Goal: Transaction & Acquisition: Purchase product/service

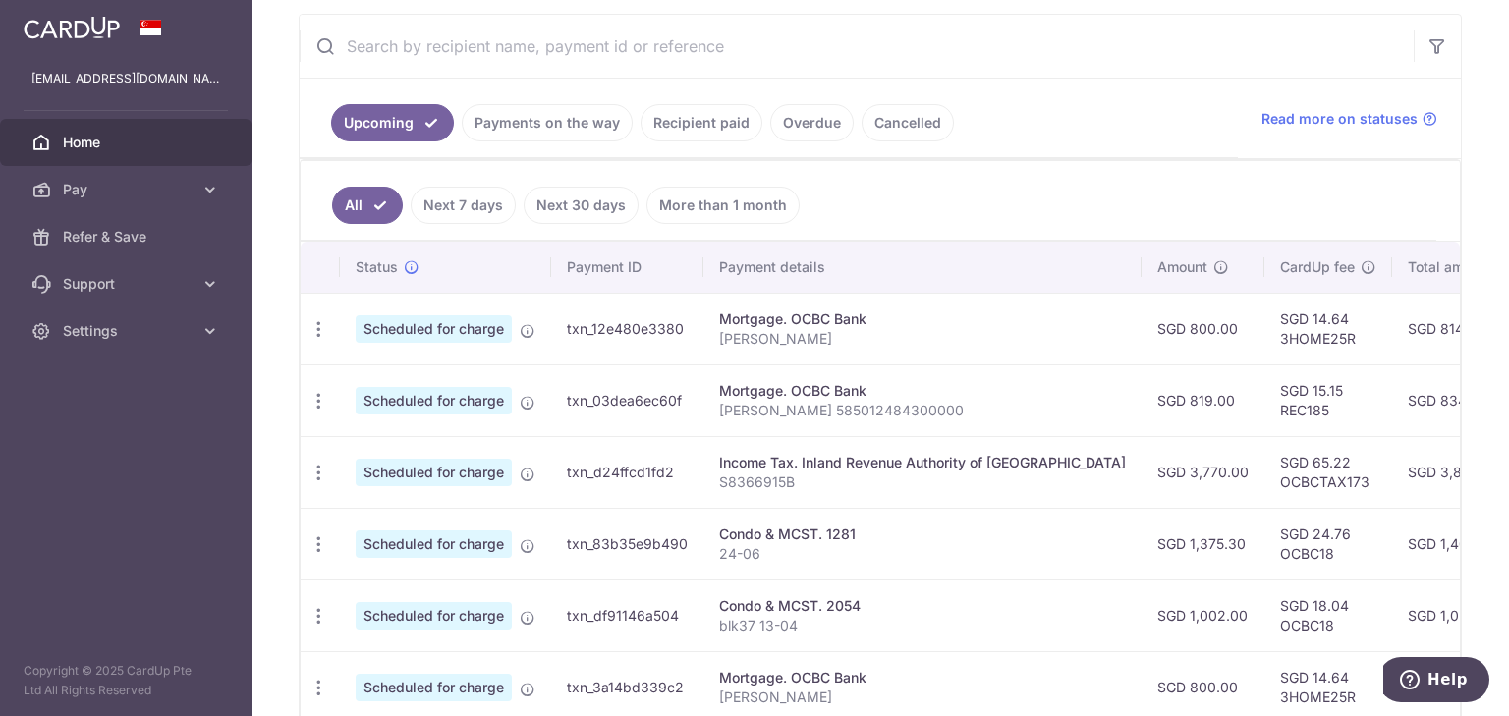
scroll to position [393, 0]
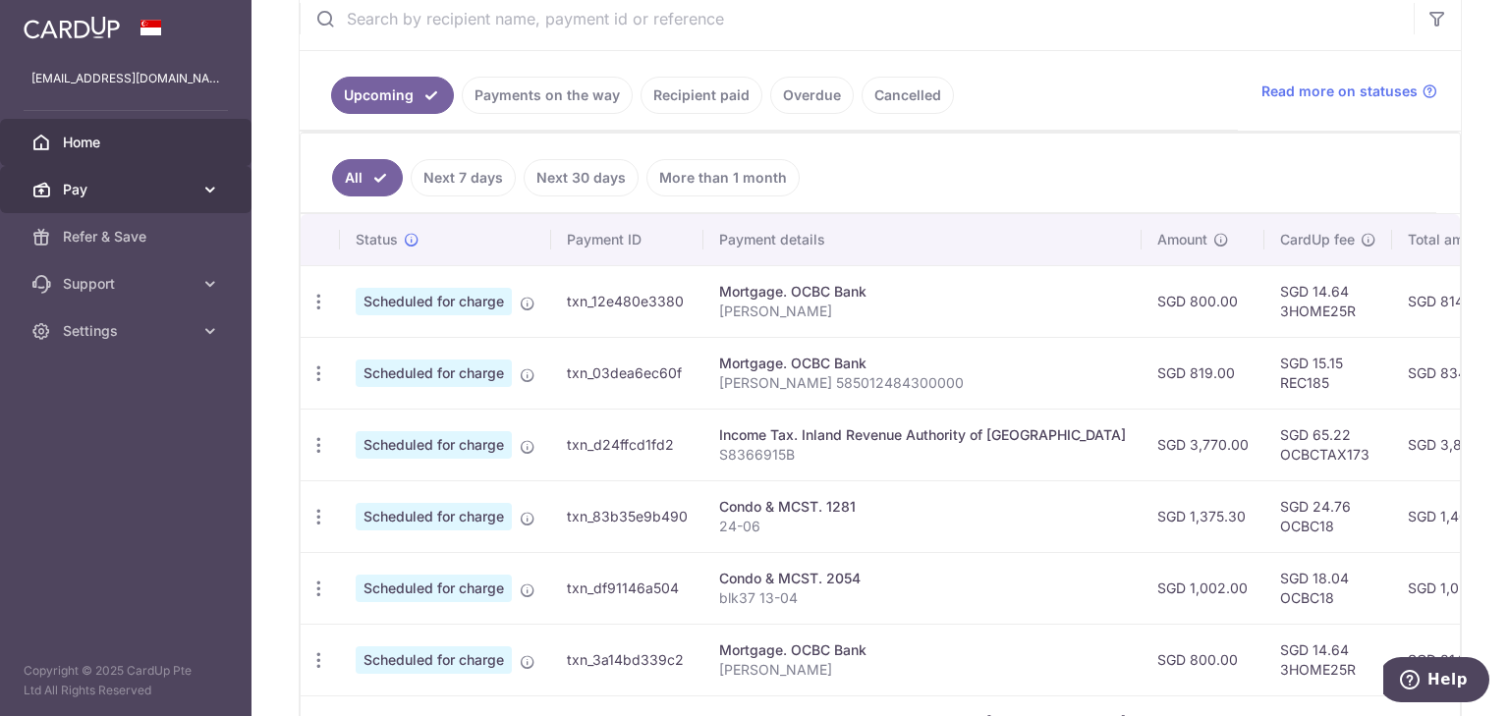
click at [196, 193] on link "Pay" at bounding box center [125, 189] width 251 height 47
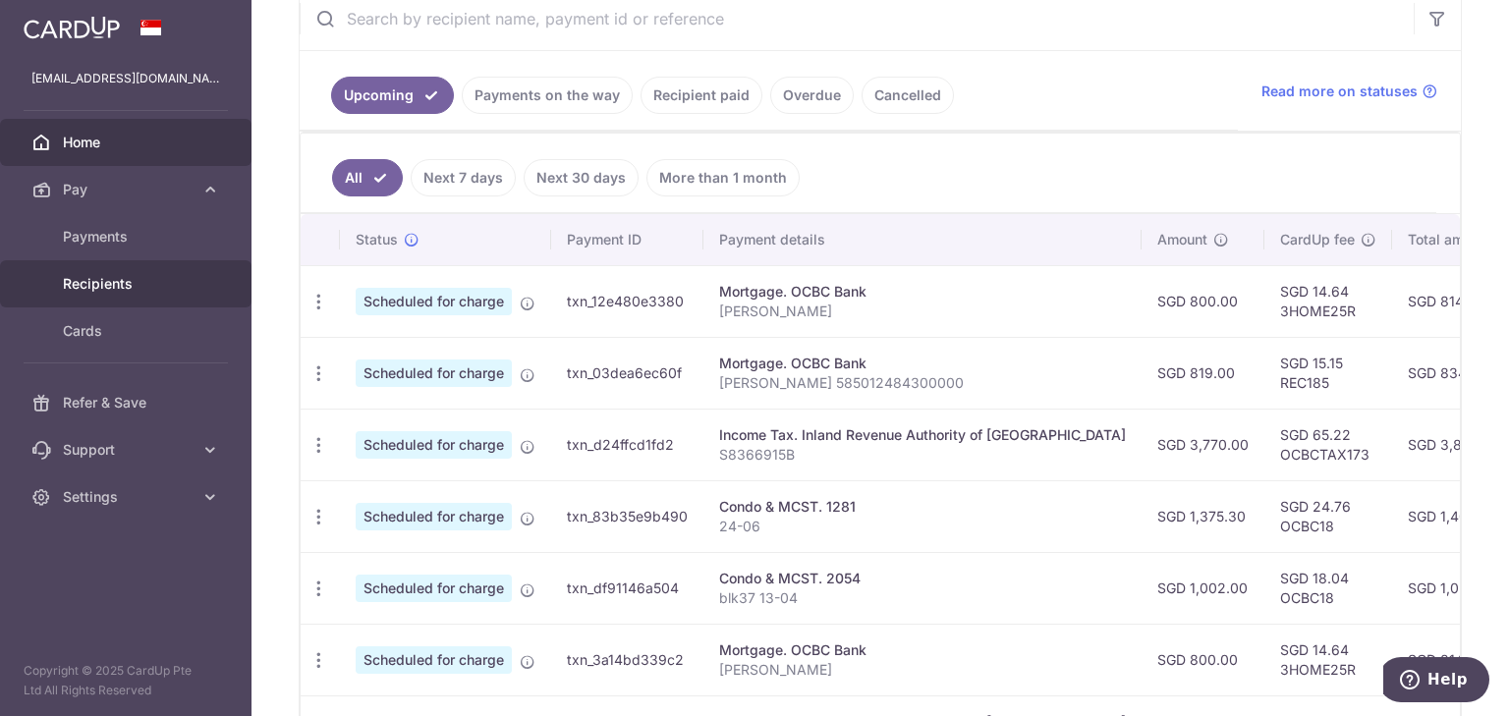
click at [122, 278] on span "Recipients" at bounding box center [128, 284] width 130 height 20
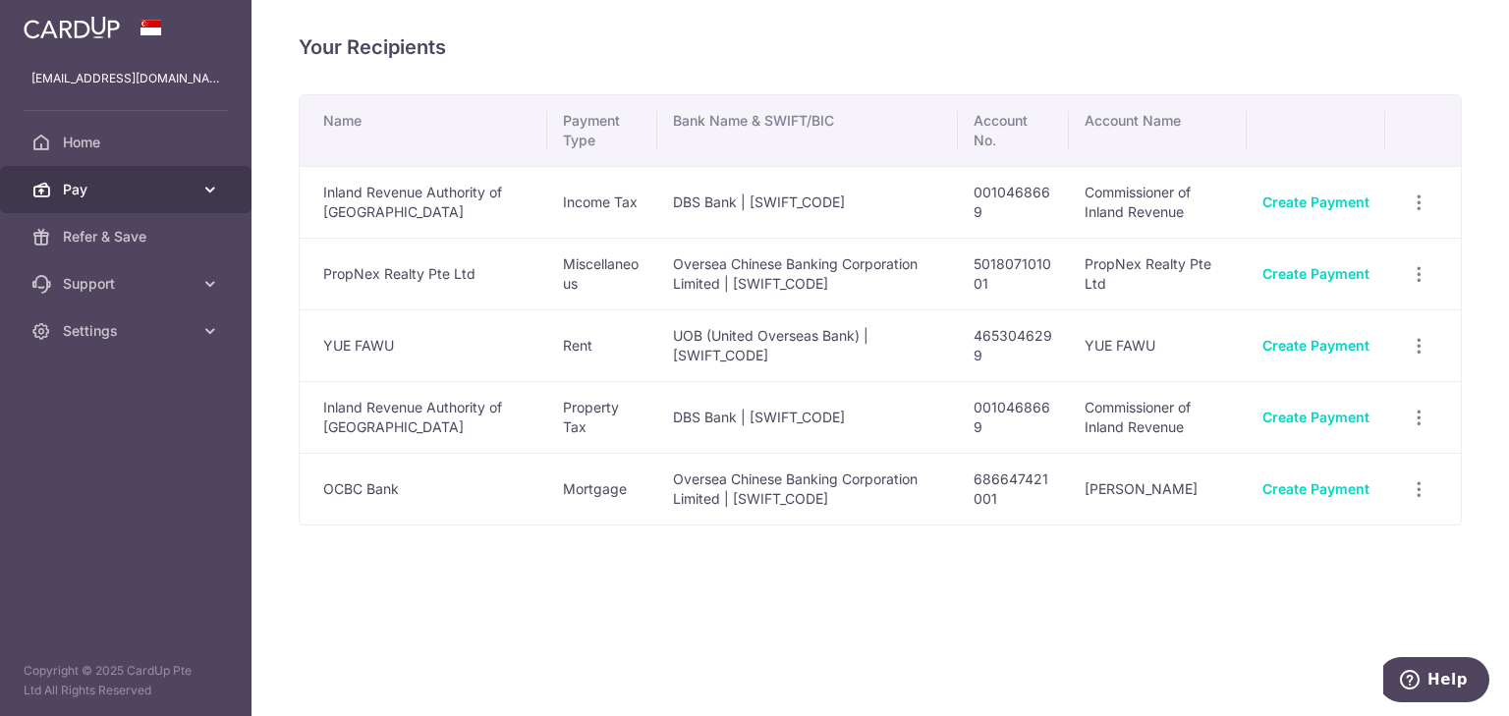
click at [101, 195] on span "Pay" at bounding box center [128, 190] width 130 height 20
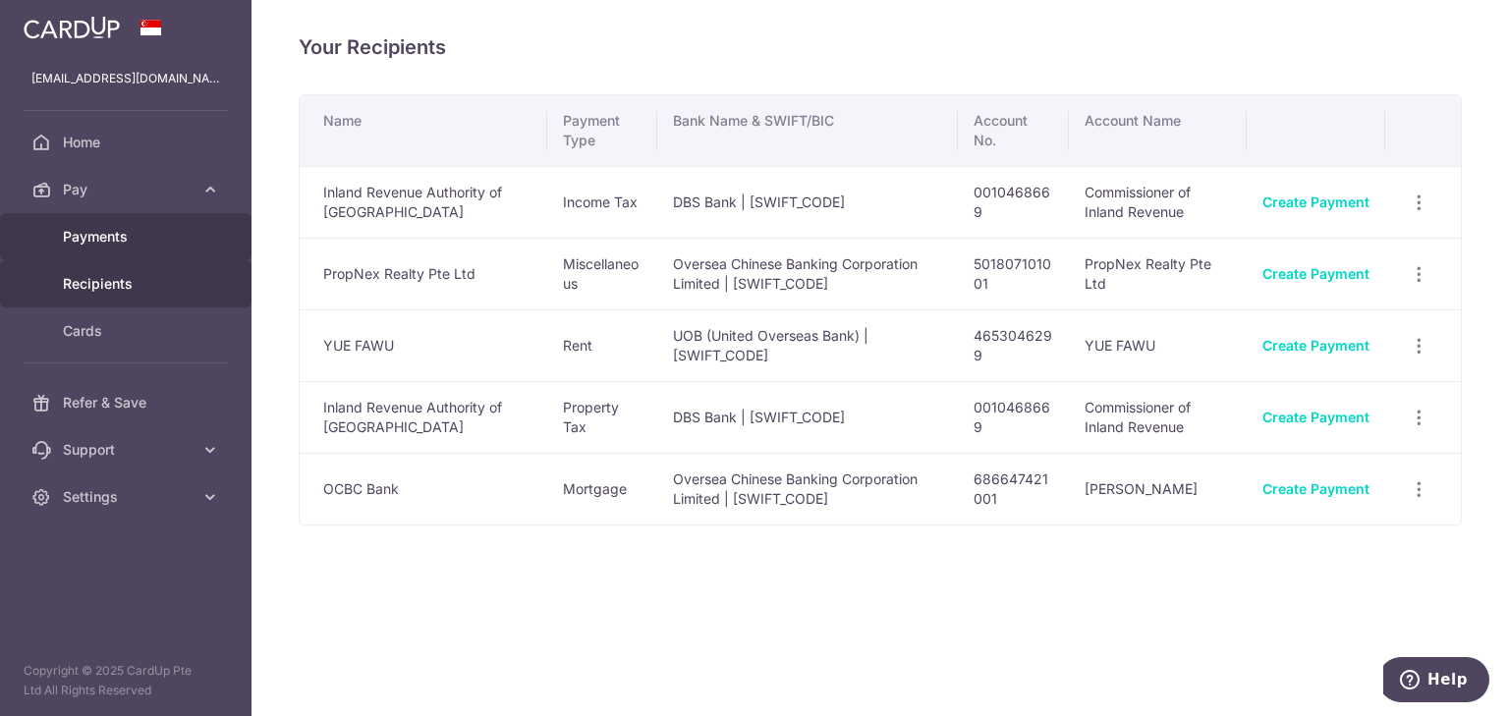
click at [101, 243] on span "Payments" at bounding box center [128, 237] width 130 height 20
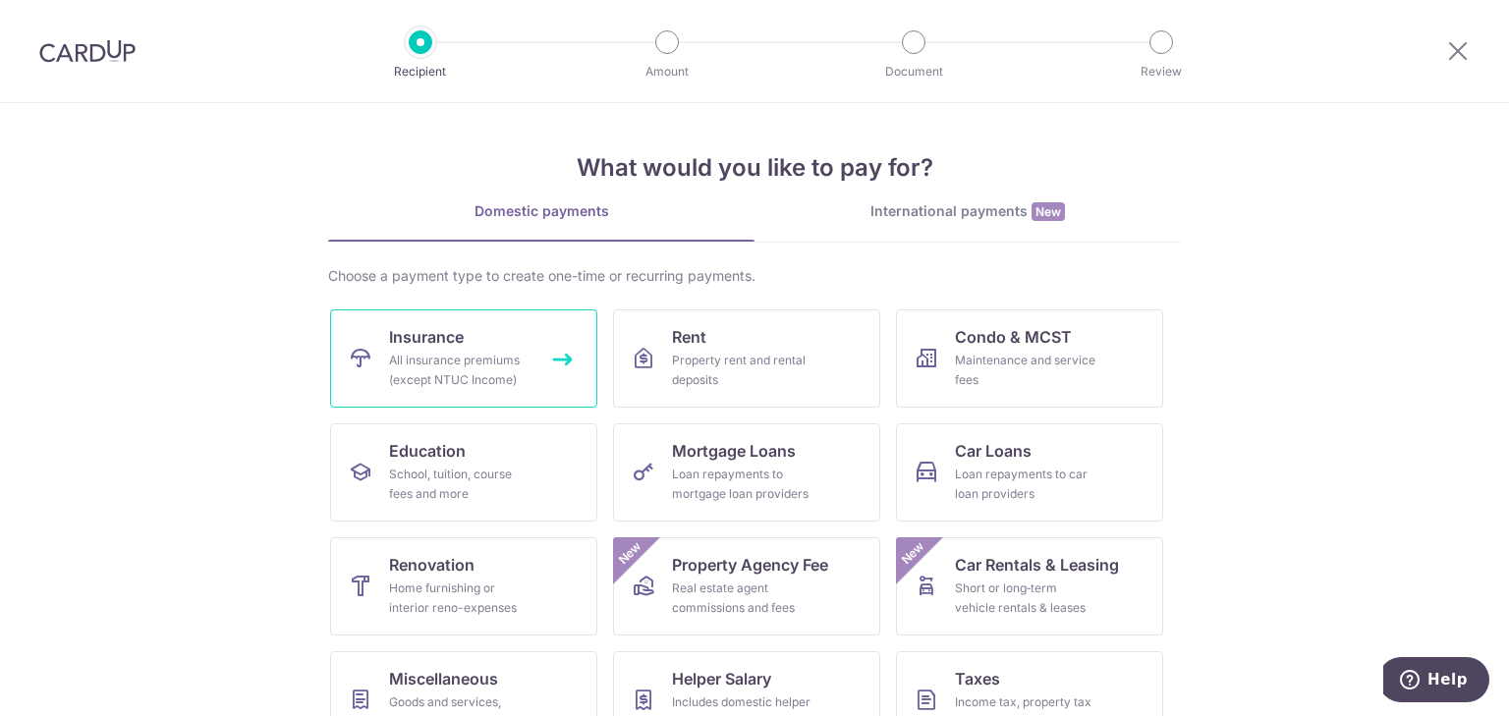
click at [420, 325] on span "Insurance" at bounding box center [426, 337] width 75 height 24
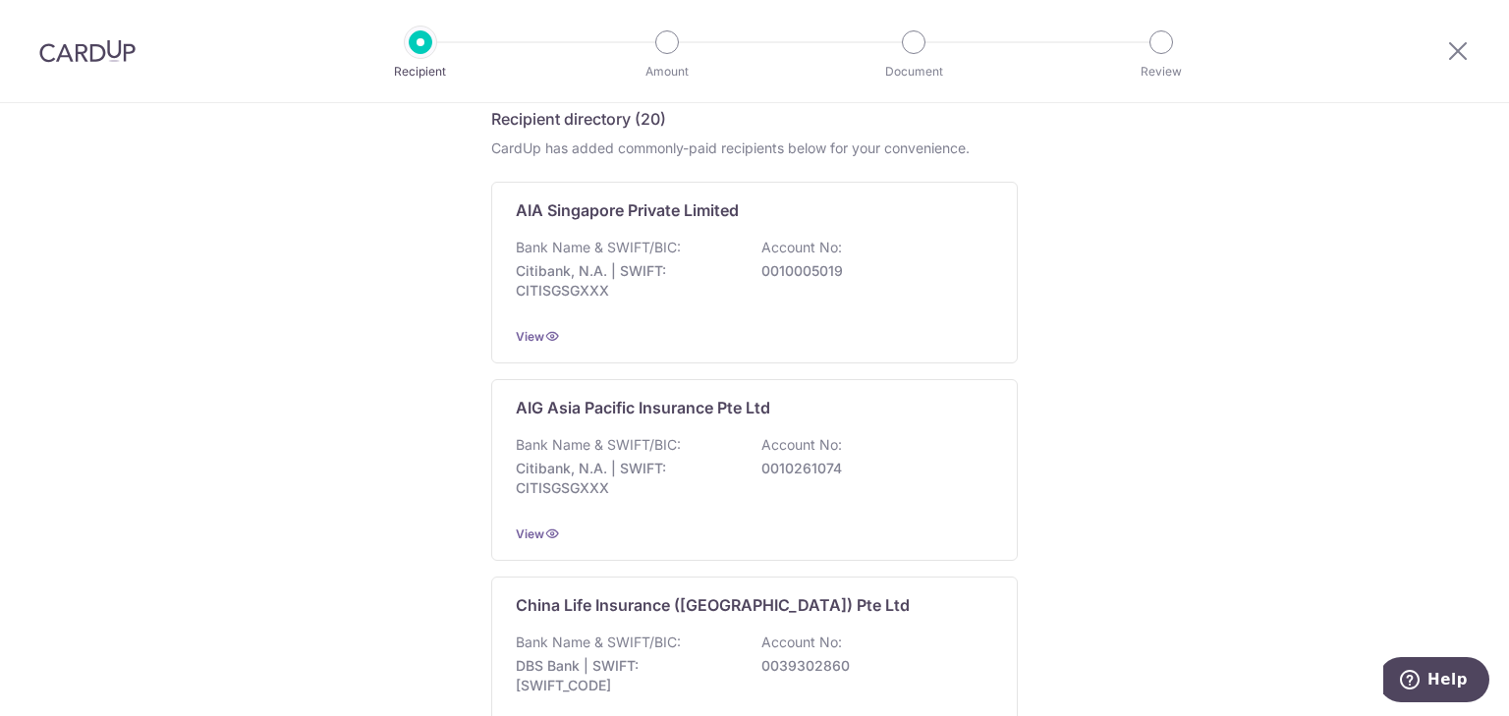
scroll to position [236, 0]
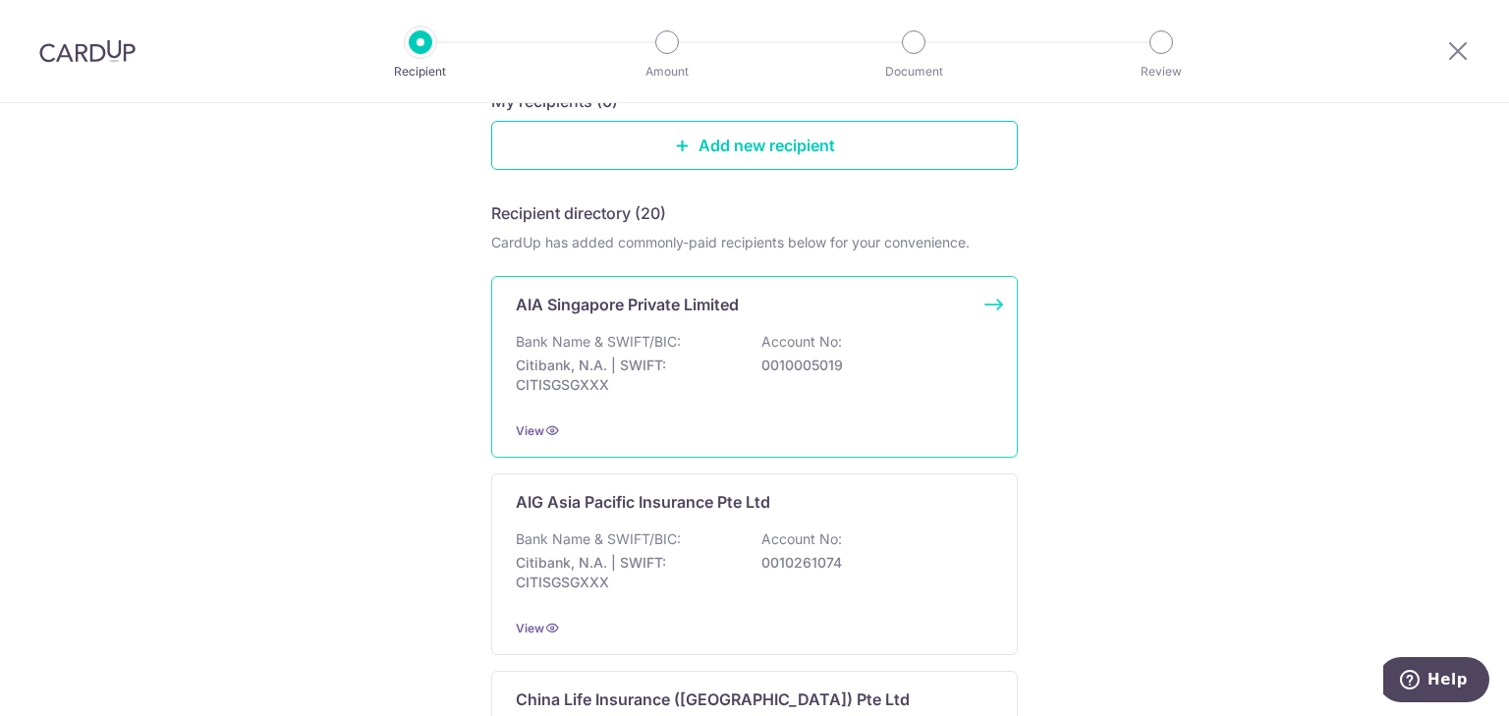
click at [755, 349] on div "Bank Name & SWIFT/BIC: Citibank, N.A. | SWIFT: CITISGSGXXX Account No: 00100050…" at bounding box center [754, 368] width 477 height 73
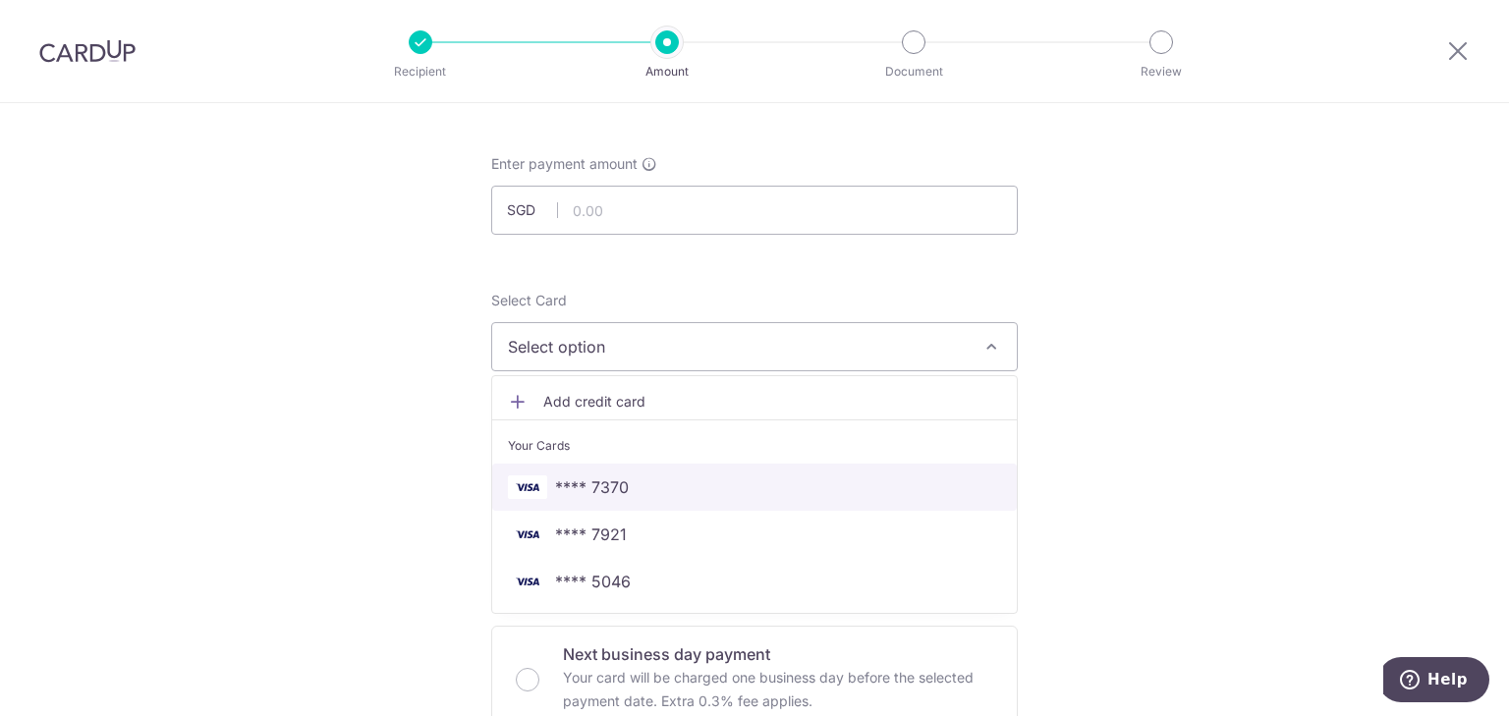
click at [609, 490] on span "**** 7370" at bounding box center [592, 487] width 74 height 24
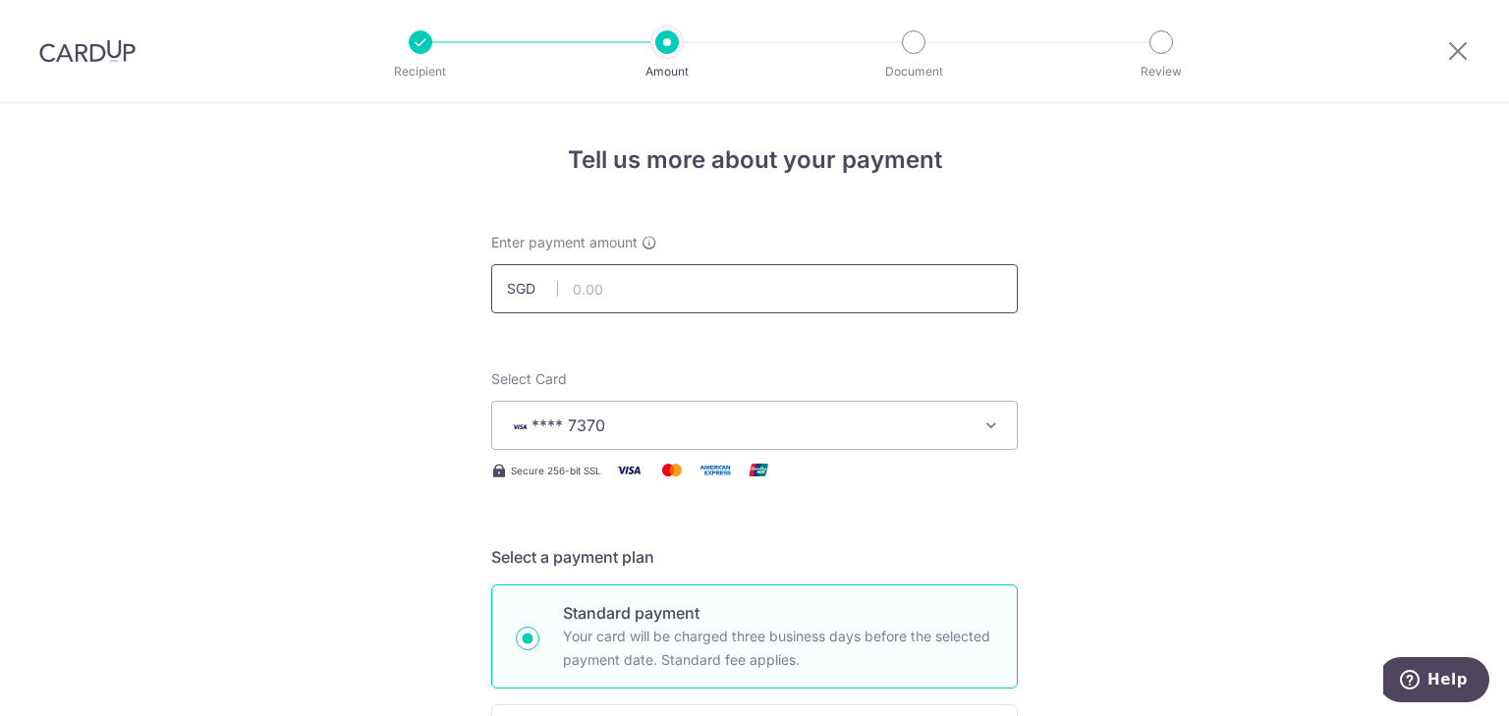
click at [692, 294] on input "text" at bounding box center [754, 288] width 527 height 49
type input "5456395"
drag, startPoint x: 692, startPoint y: 294, endPoint x: 464, endPoint y: 298, distance: 228.0
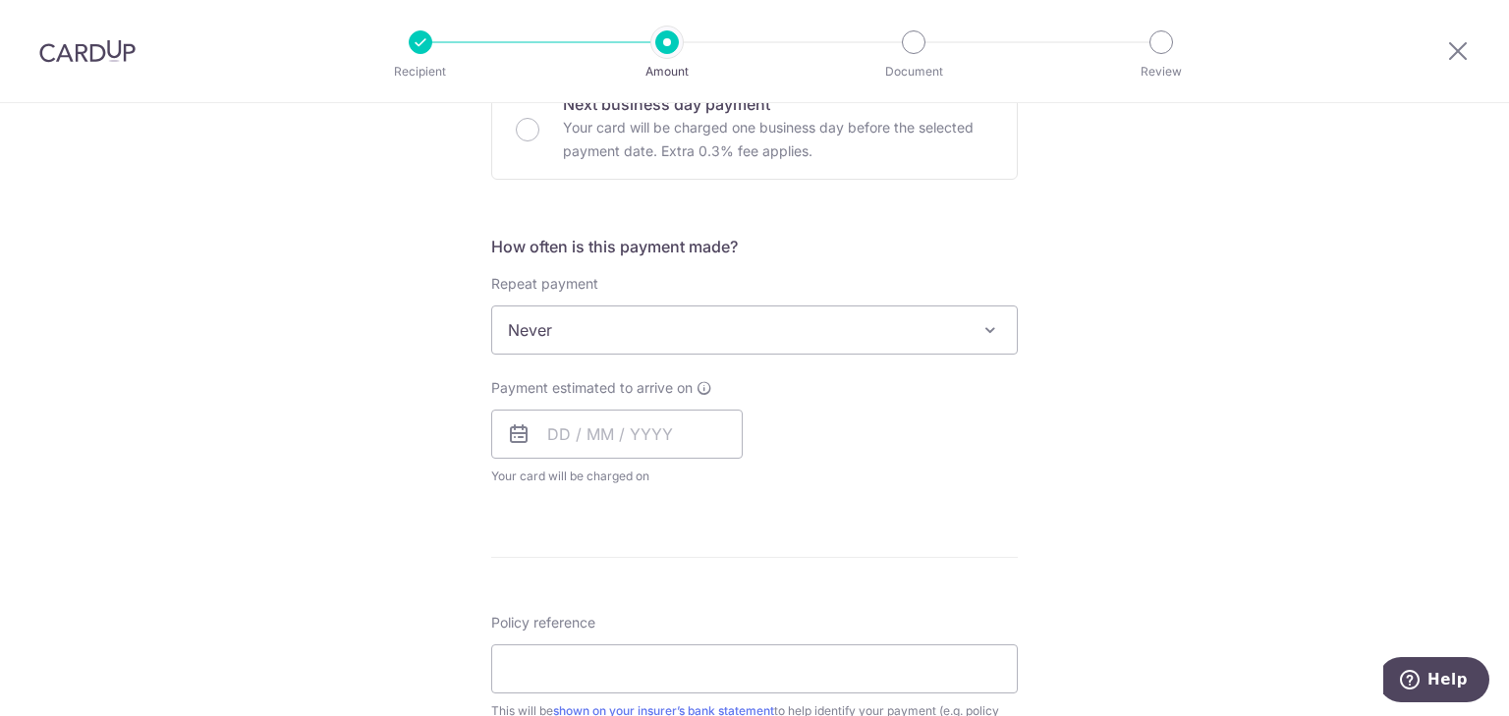
scroll to position [943, 0]
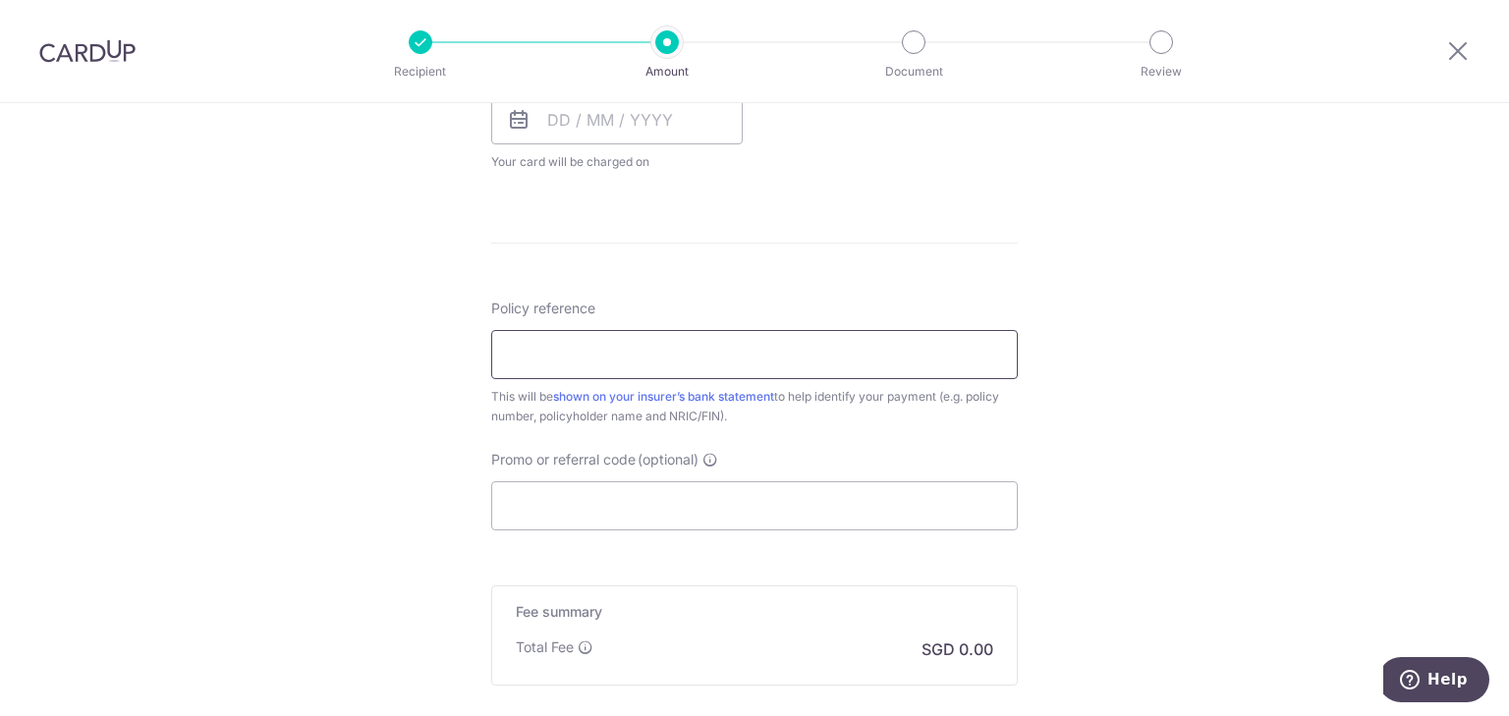
click at [582, 353] on input "Policy reference" at bounding box center [754, 354] width 527 height 49
click at [603, 359] on input "Policy reference" at bounding box center [754, 354] width 527 height 49
type input "L545639512"
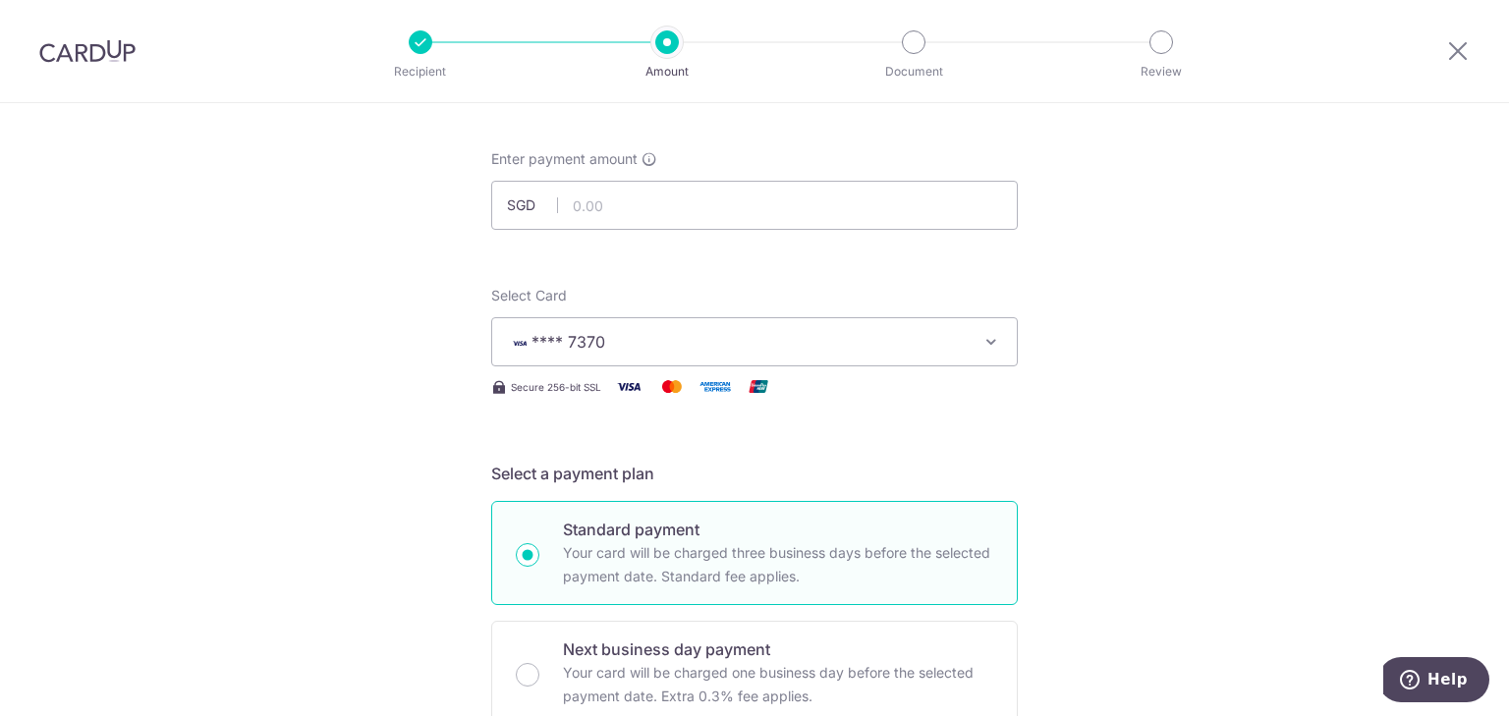
scroll to position [0, 0]
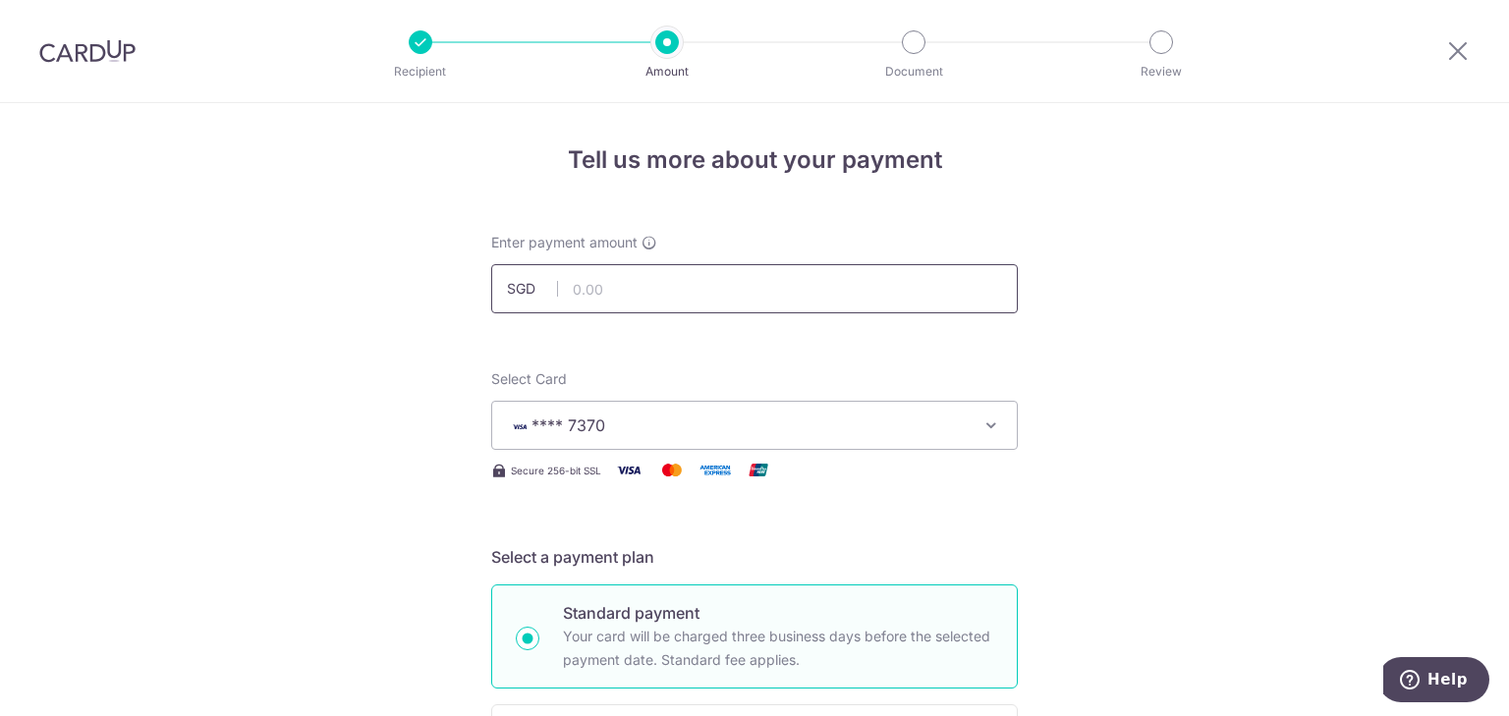
click at [614, 290] on input "text" at bounding box center [754, 288] width 527 height 49
type input "5,628.04"
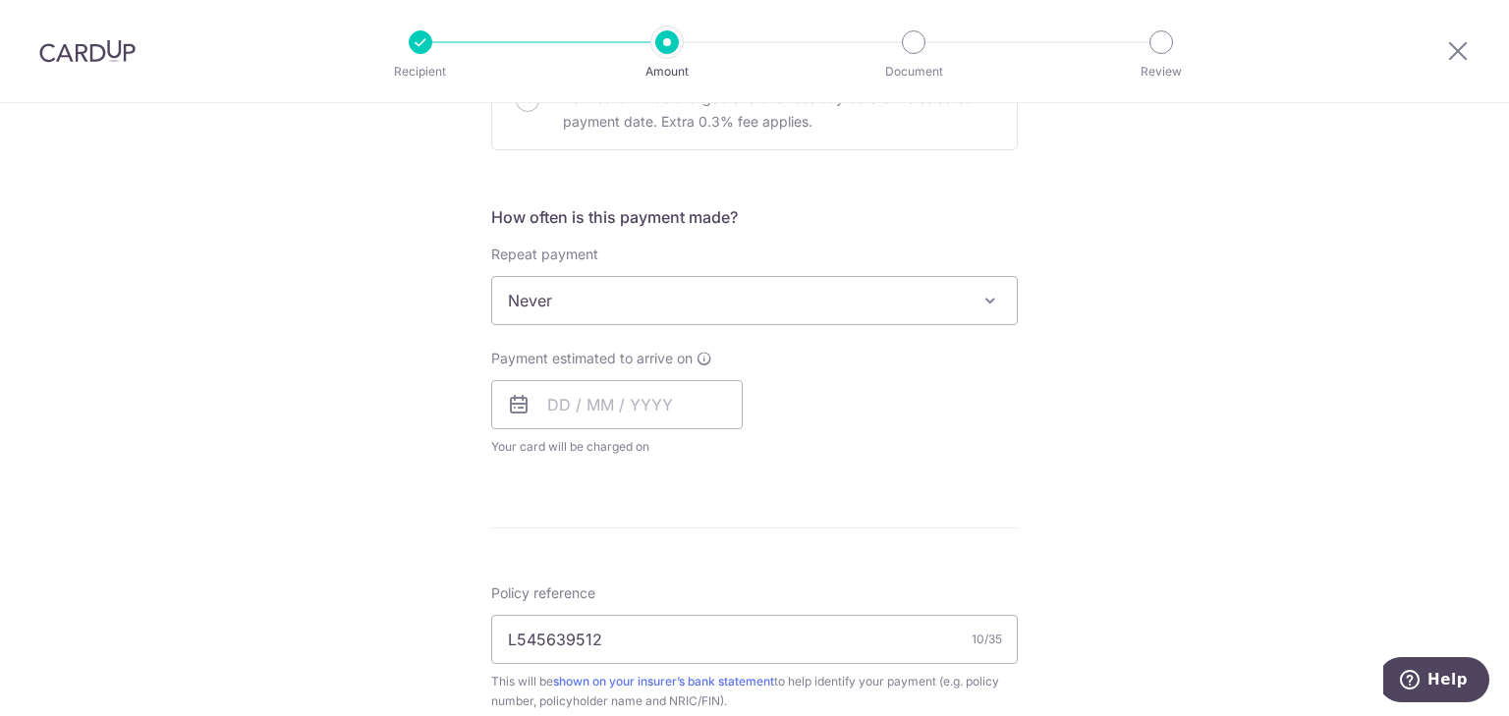
scroll to position [865, 0]
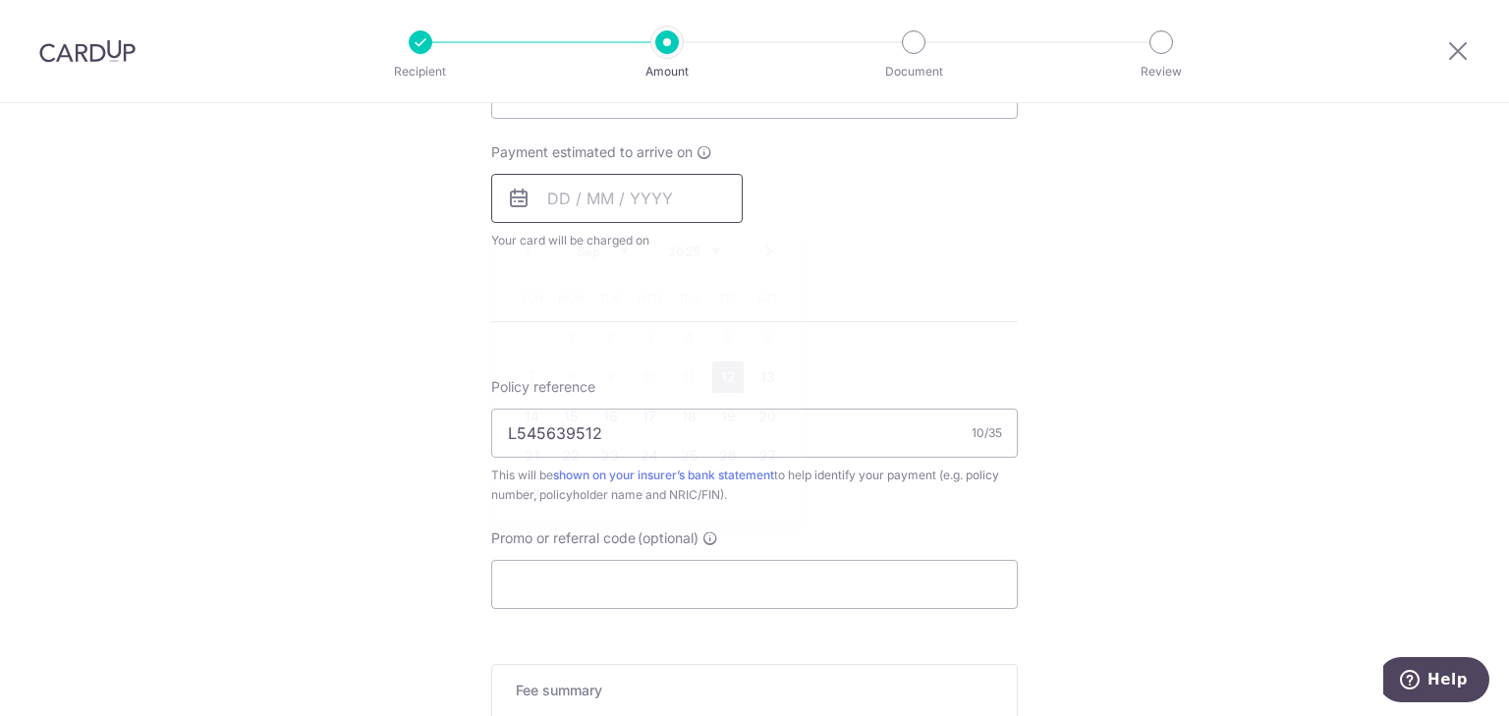
click at [642, 211] on input "text" at bounding box center [616, 198] width 251 height 49
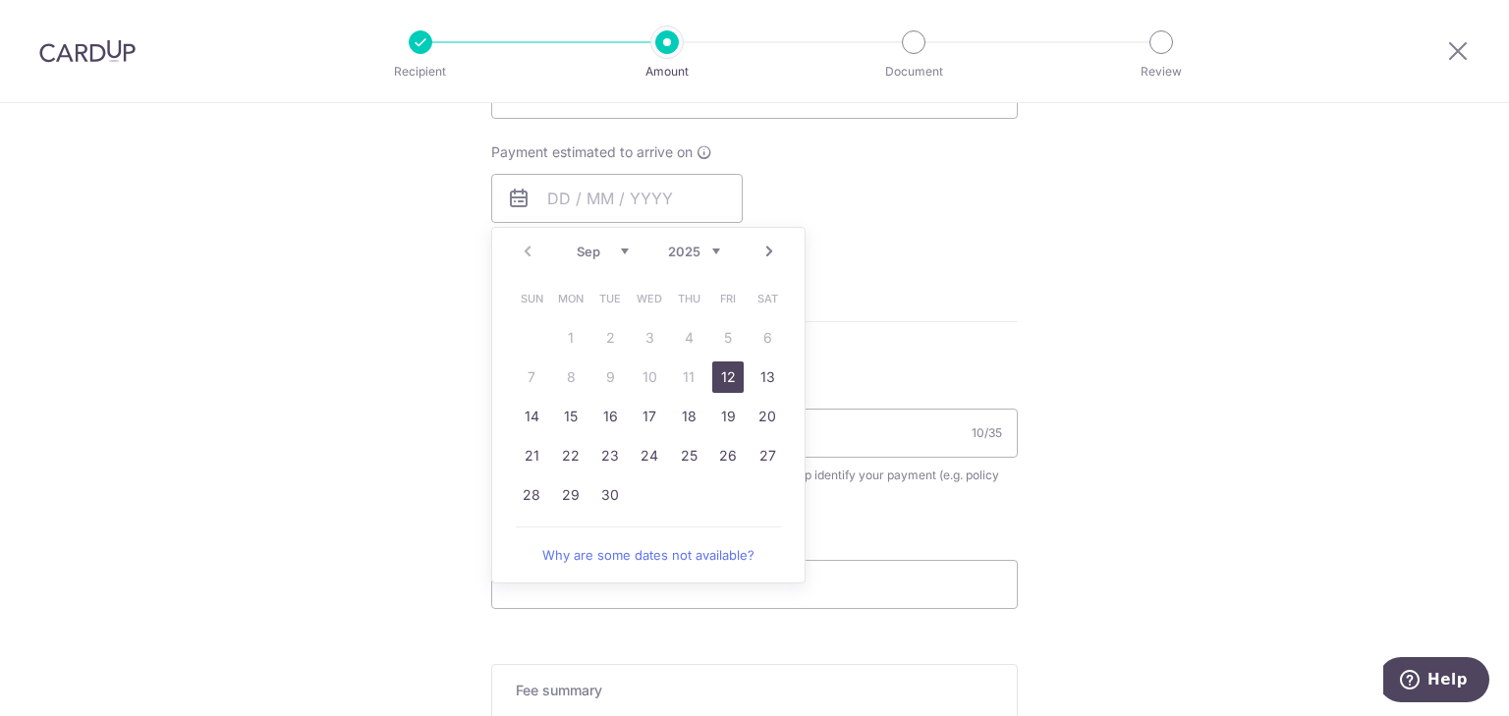
click at [718, 368] on link "12" at bounding box center [727, 377] width 31 height 31
type input "[DATE]"
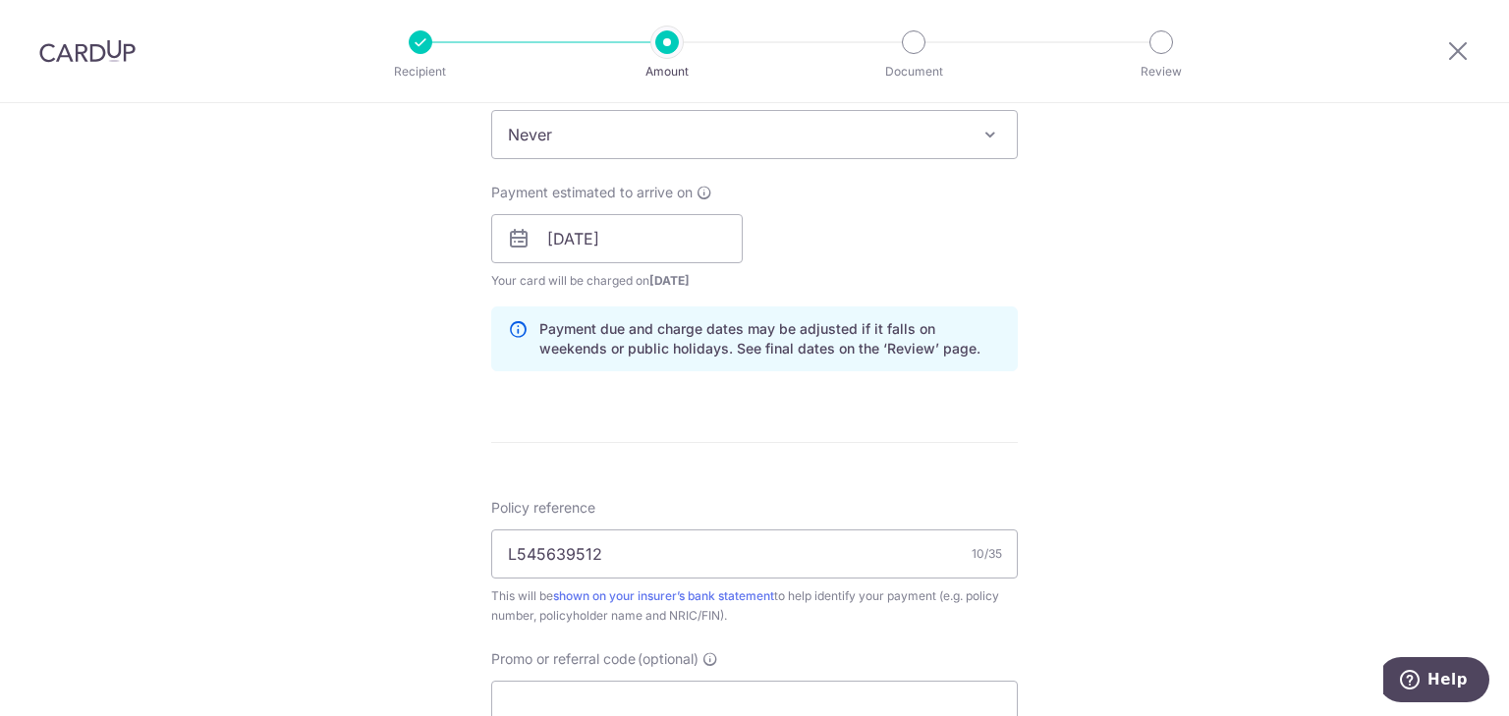
scroll to position [786, 0]
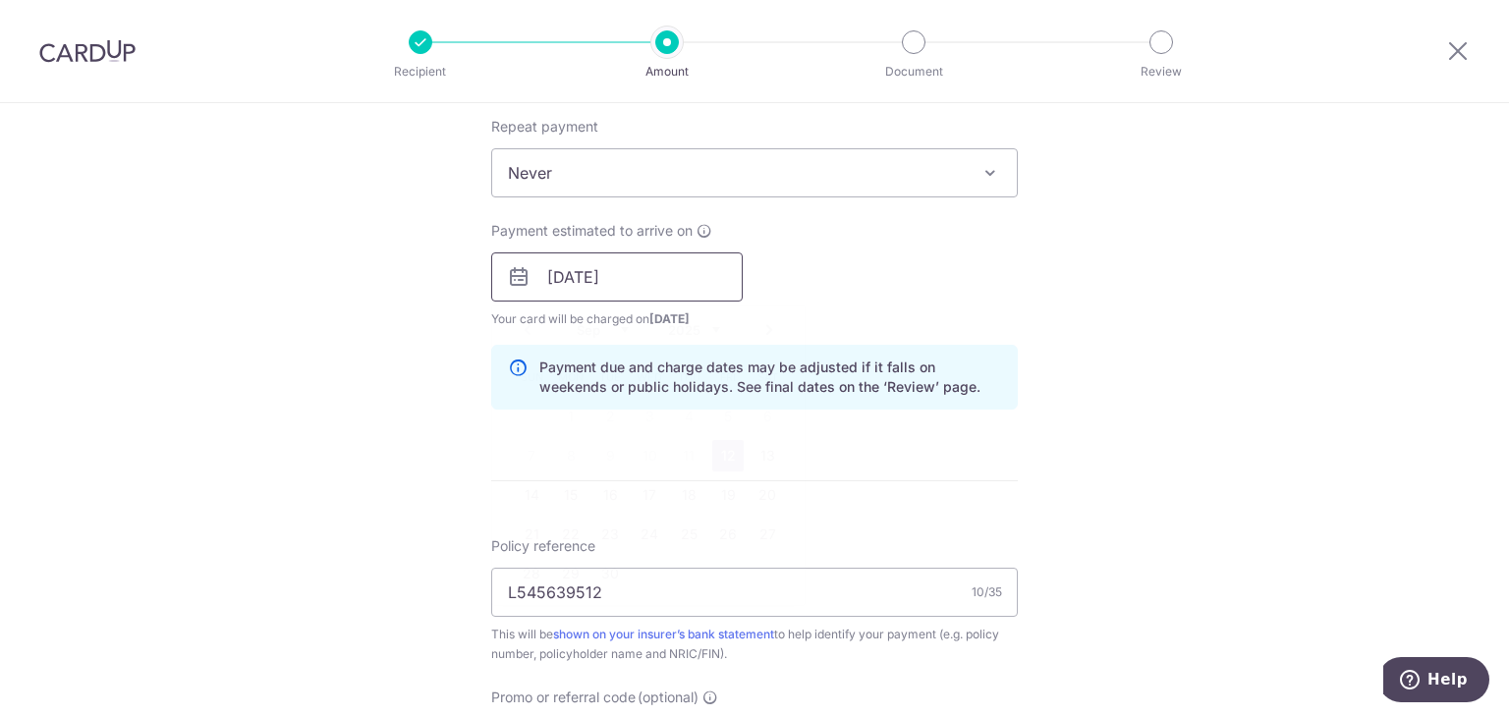
click at [660, 280] on input "[DATE]" at bounding box center [616, 276] width 251 height 49
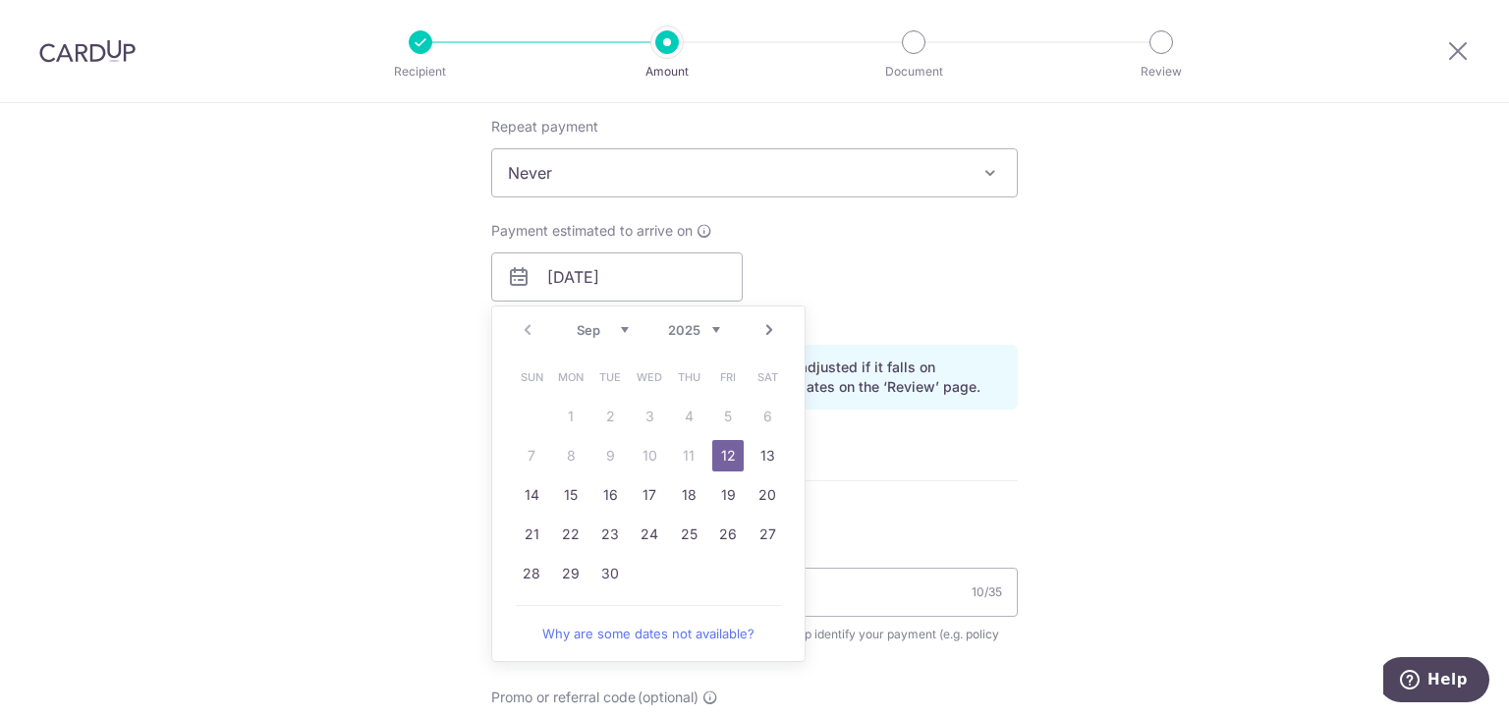
click at [725, 452] on link "12" at bounding box center [727, 455] width 31 height 31
click at [862, 449] on form "Enter payment amount SGD 5,628.04 5628.04 Select Card **** 7370 Add credit card…" at bounding box center [754, 265] width 527 height 1636
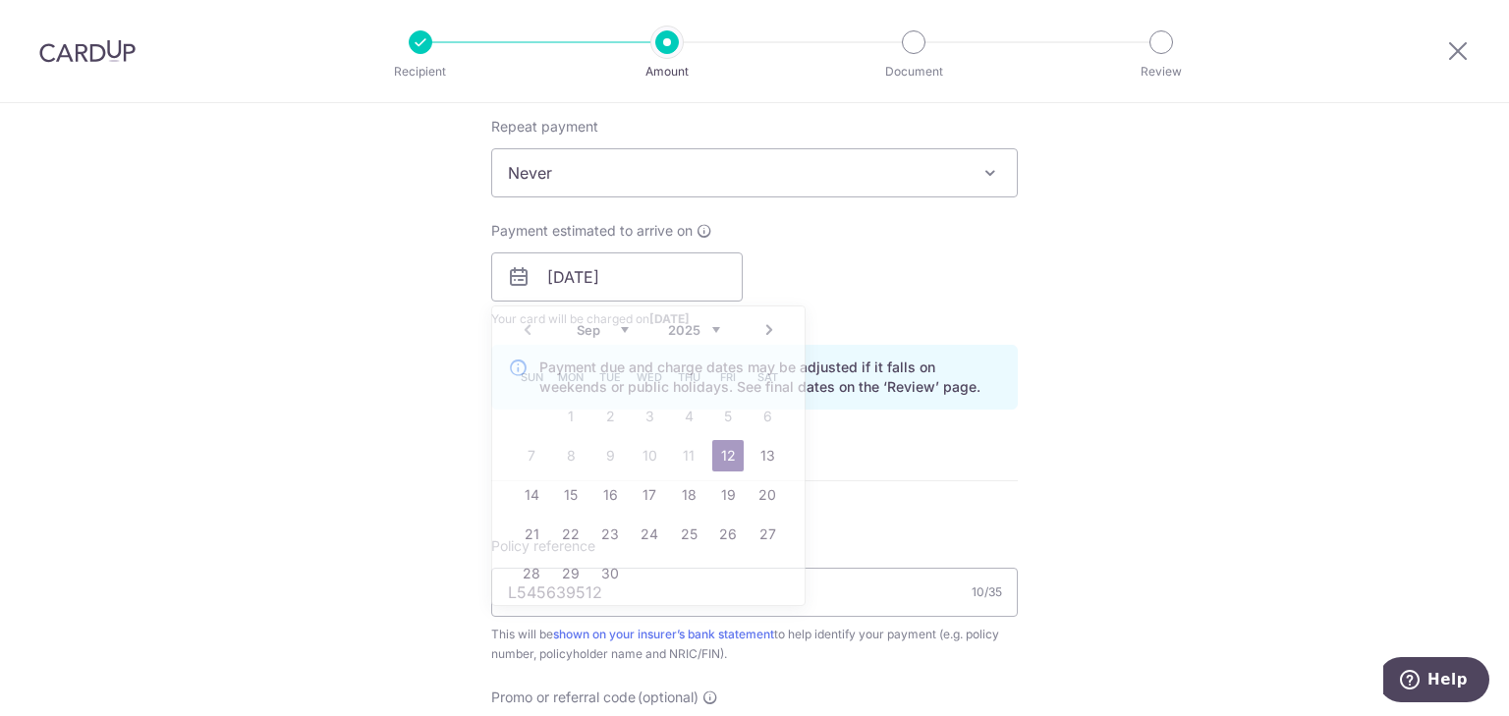
click at [1192, 409] on div "Tell us more about your payment Enter payment amount SGD 5,628.04 5628.04 Selec…" at bounding box center [754, 246] width 1509 height 1858
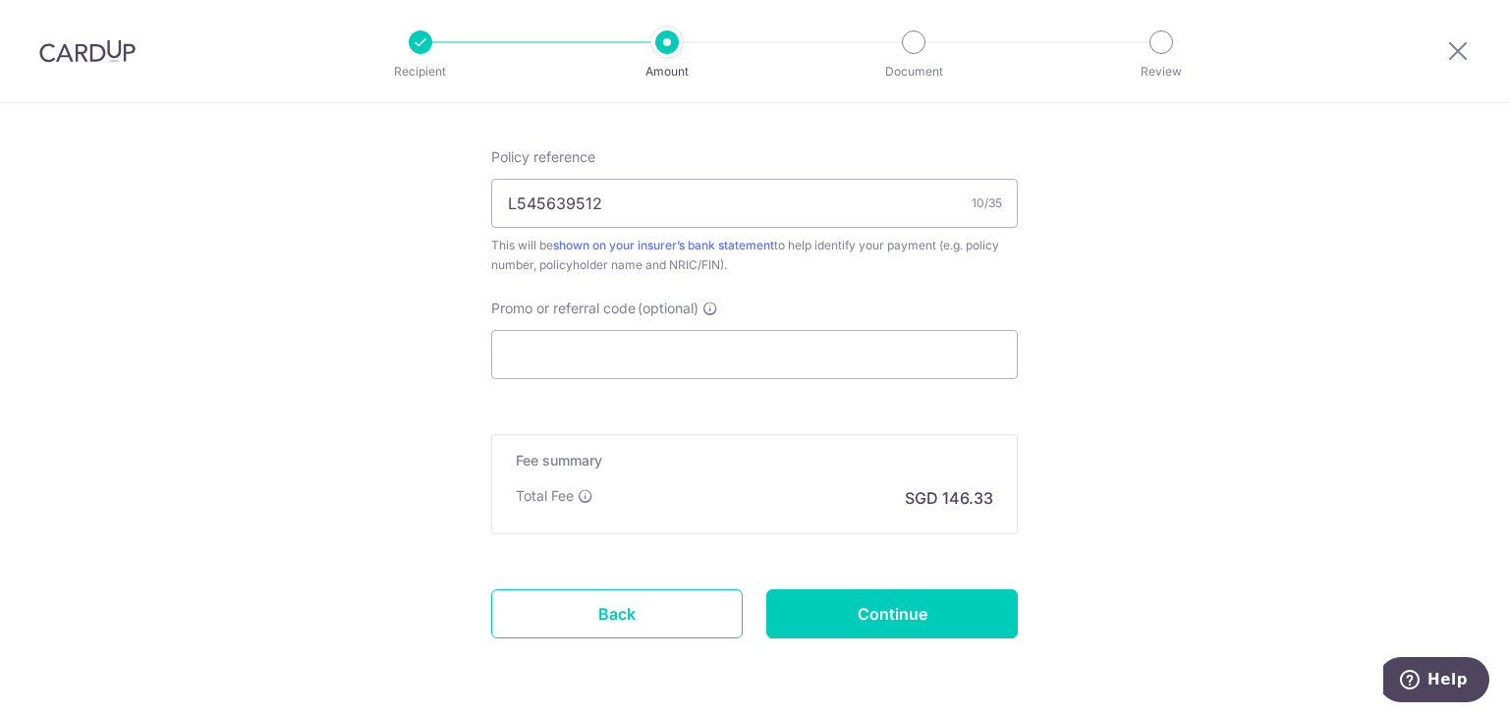
scroll to position [1179, 0]
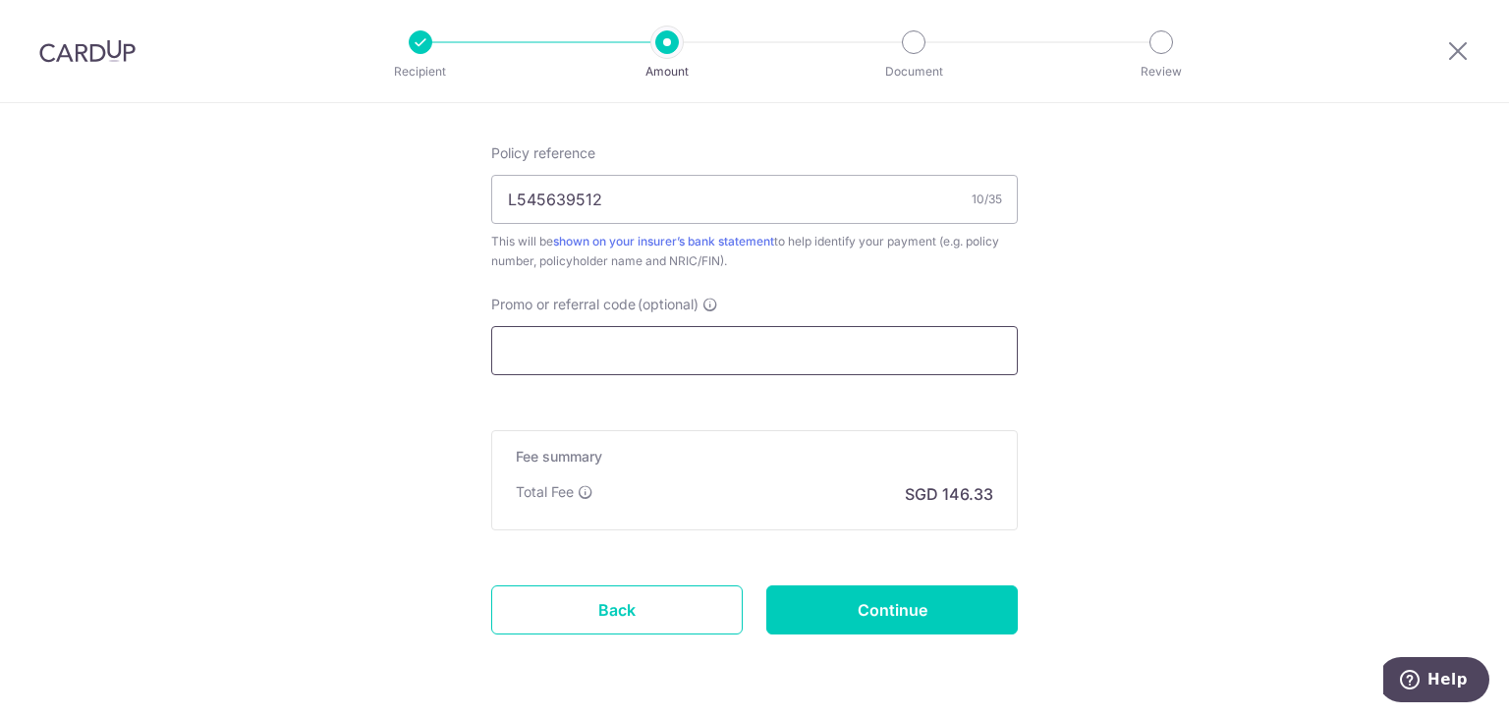
click at [654, 344] on input "Promo or referral code (optional)" at bounding box center [754, 350] width 527 height 49
paste input "OCBC195"
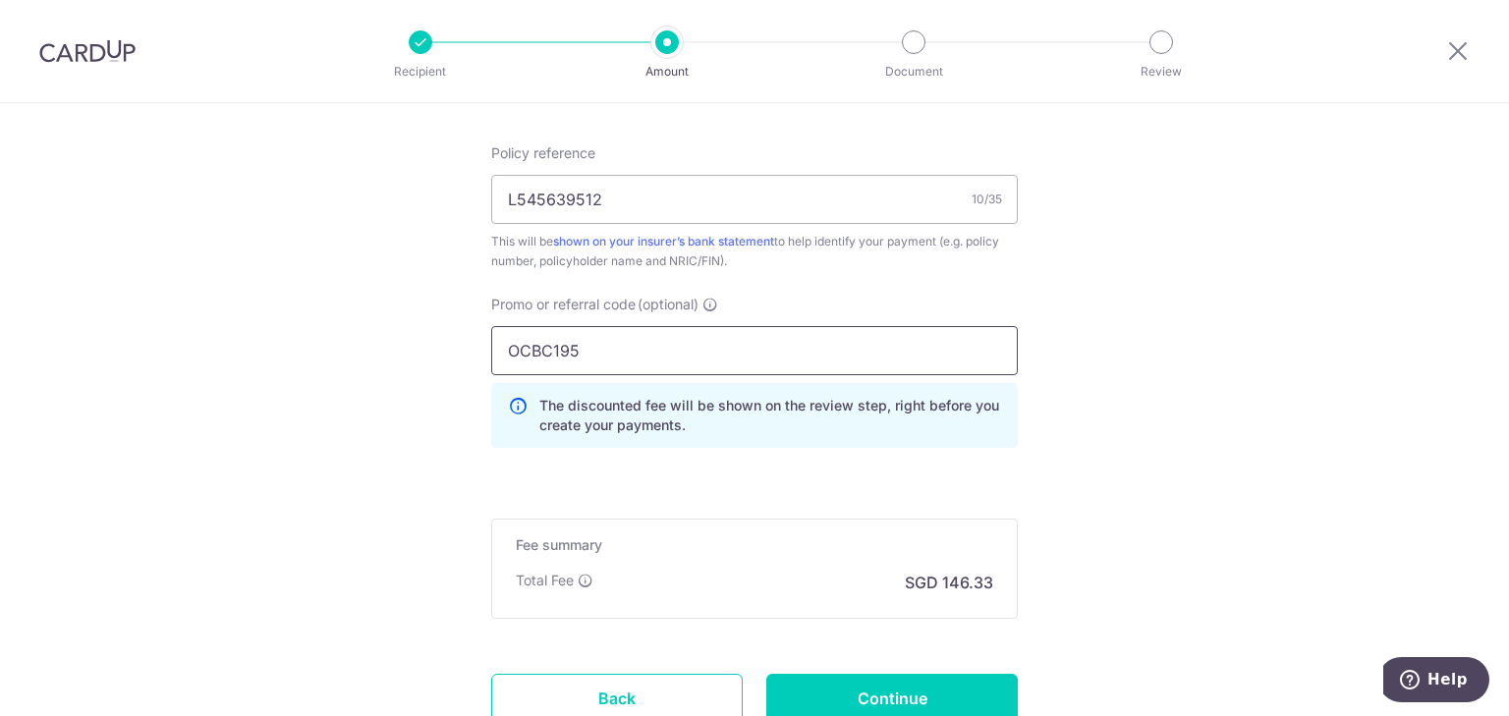
type input "OCBC195"
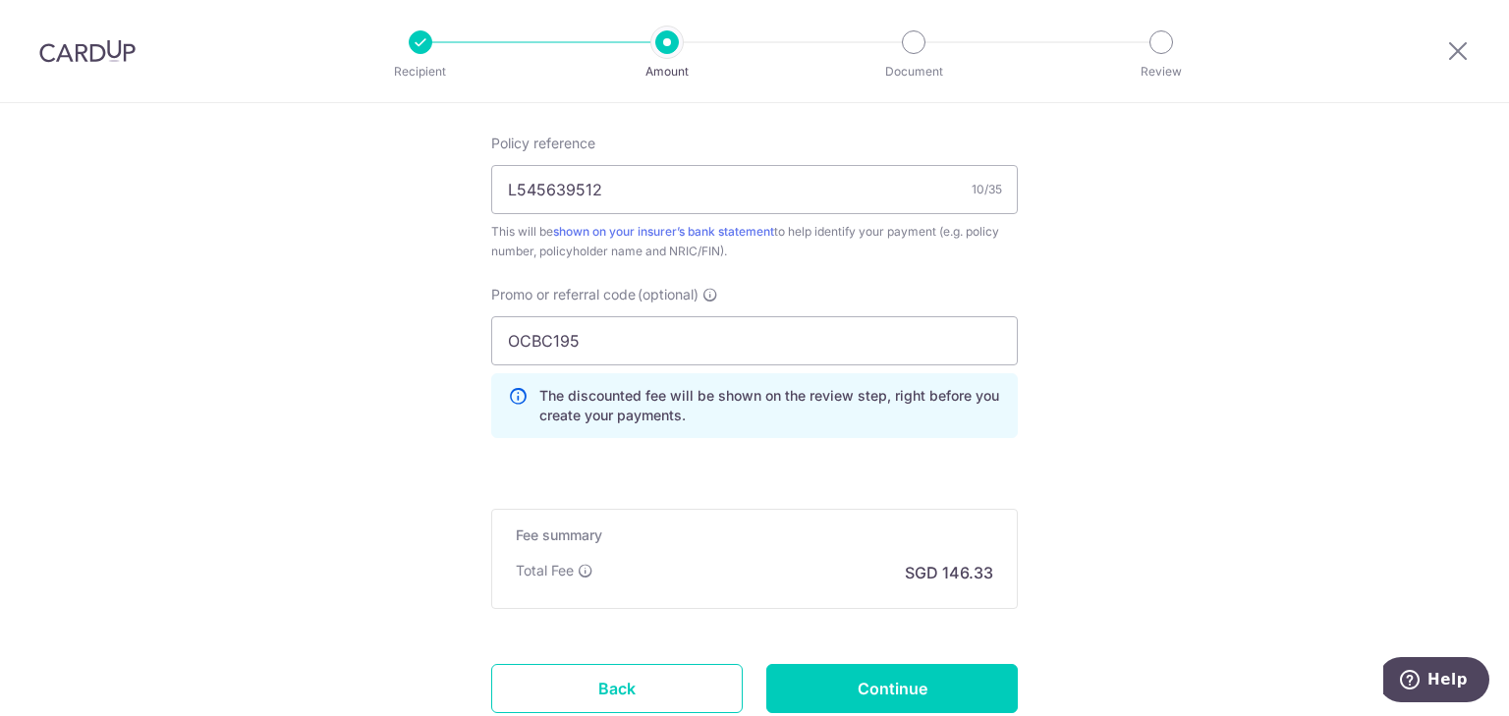
scroll to position [1330, 0]
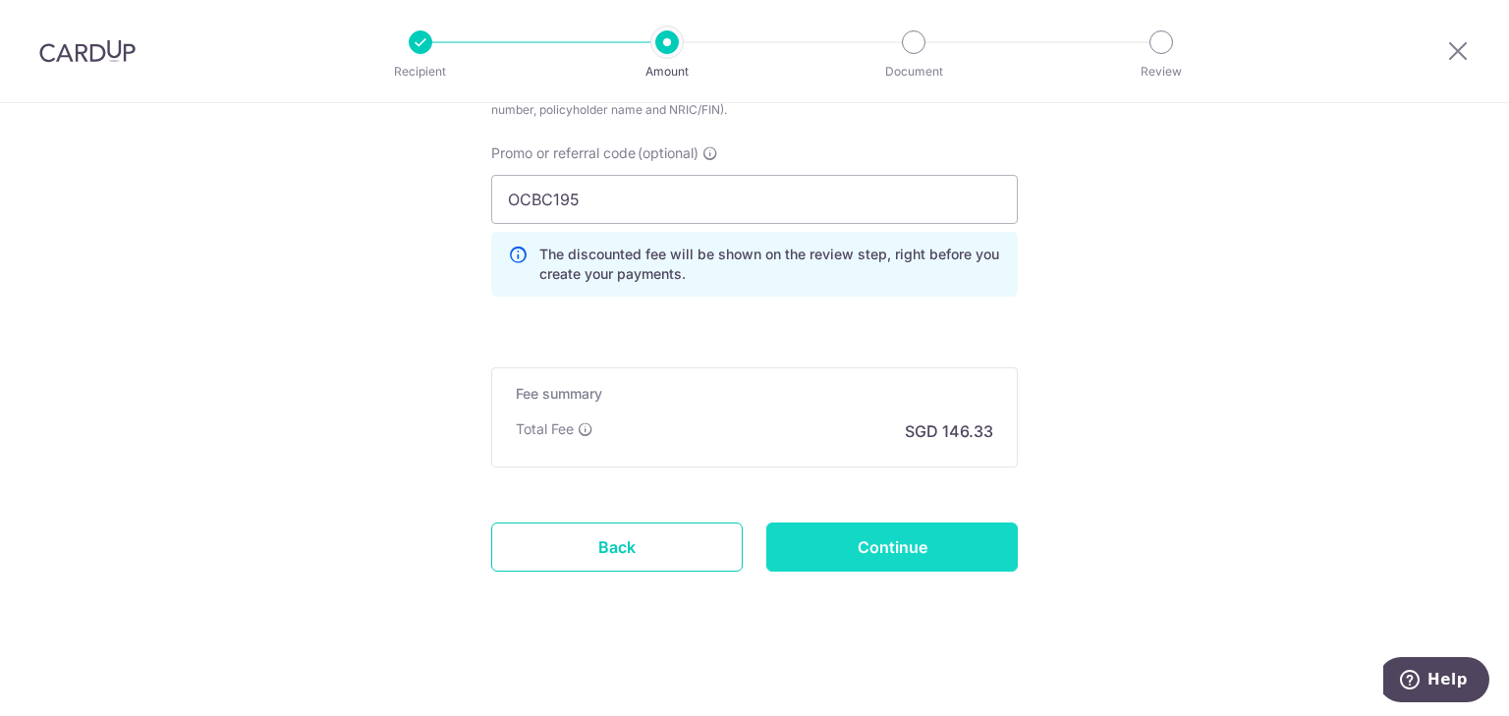
click at [892, 561] on input "Continue" at bounding box center [891, 547] width 251 height 49
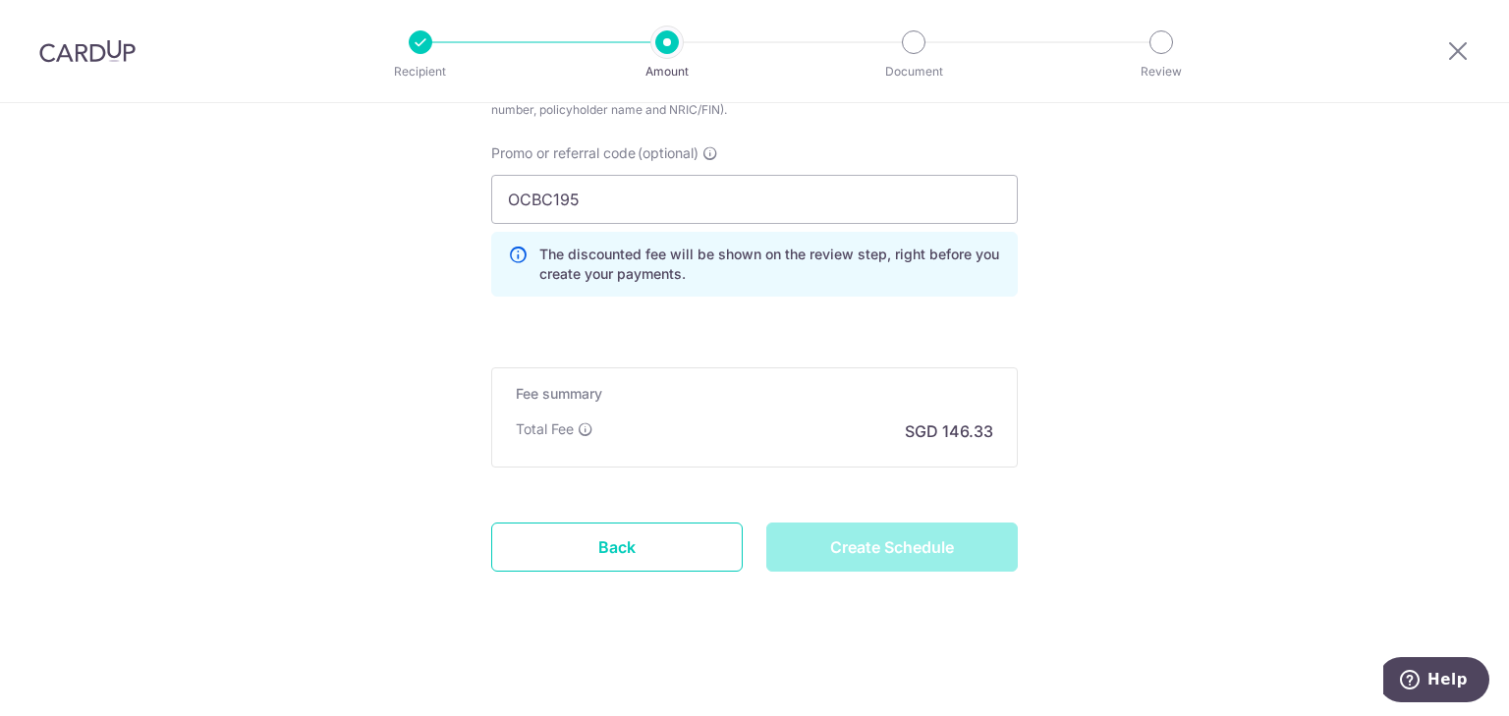
type input "Create Schedule"
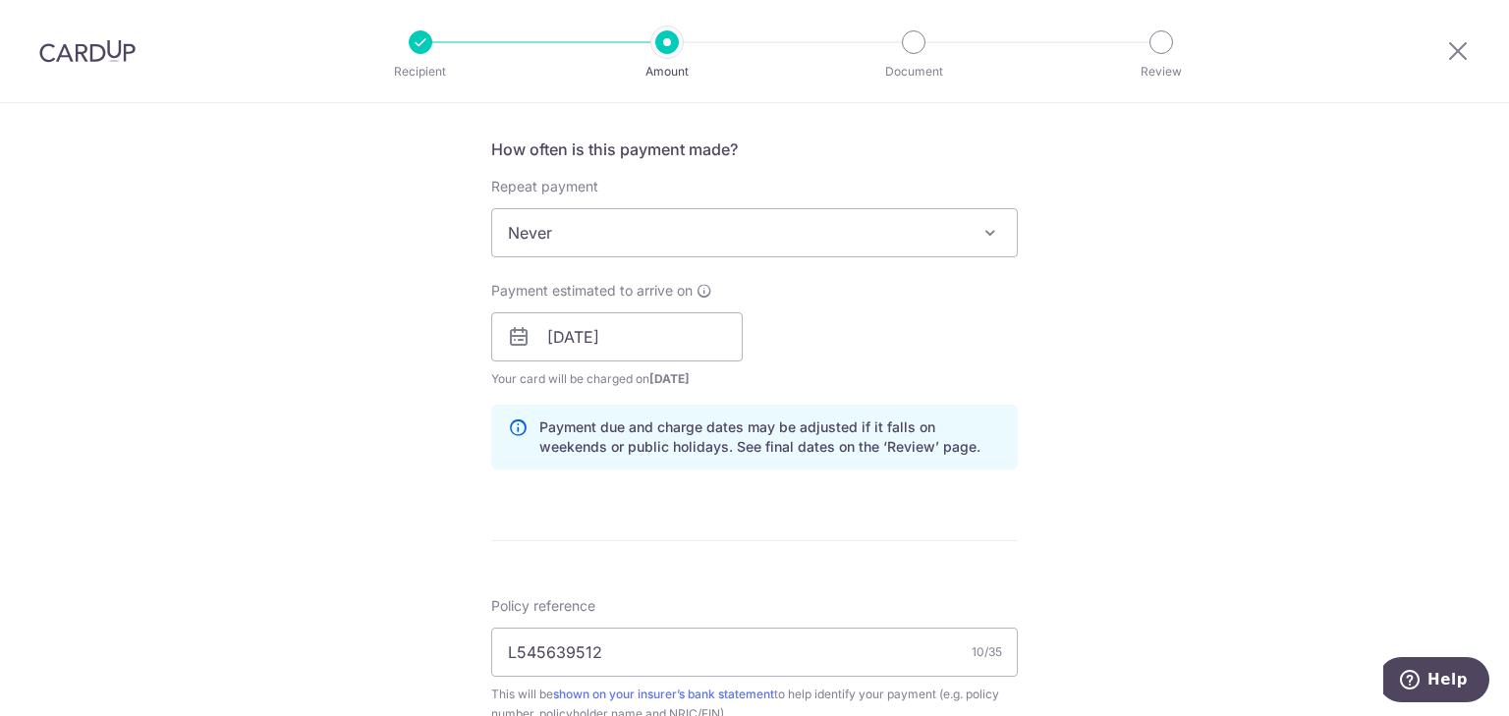
scroll to position [623, 0]
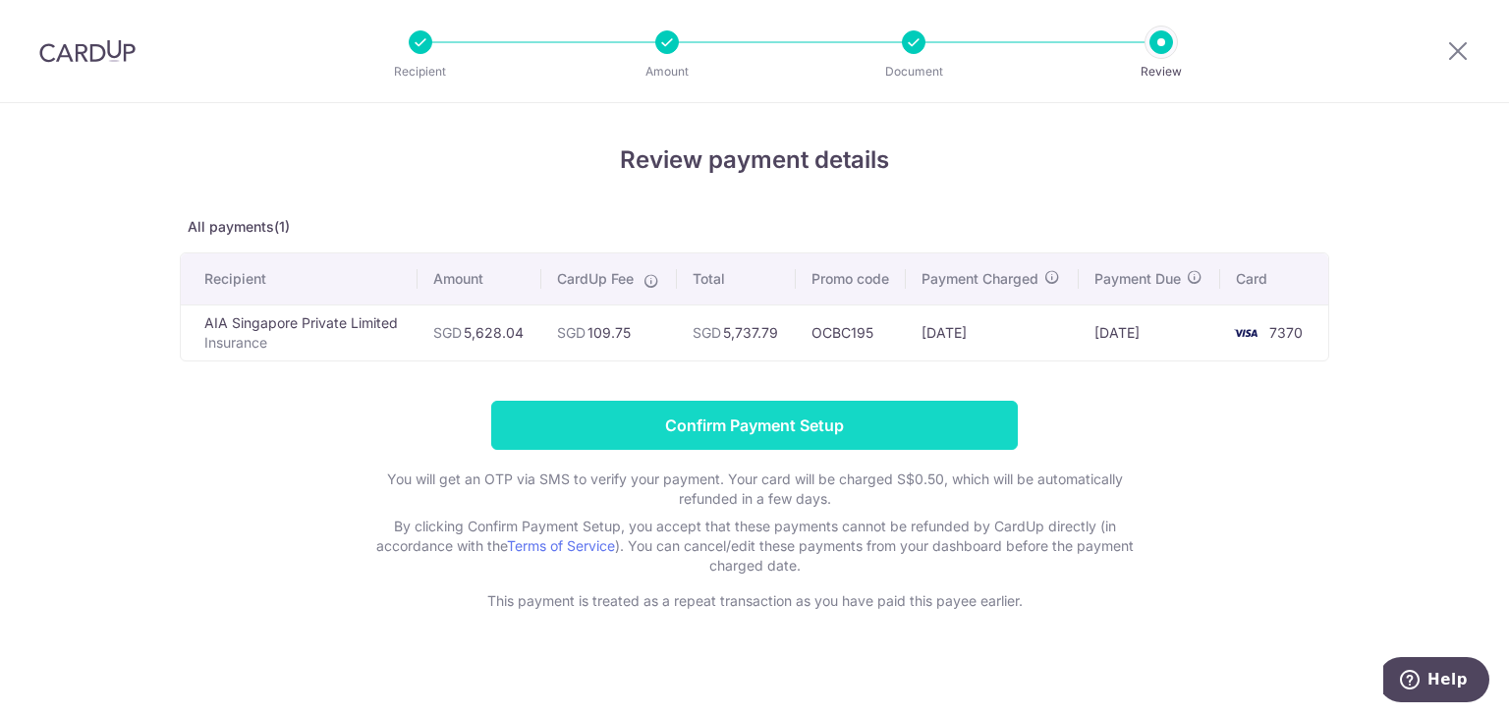
click at [755, 422] on input "Confirm Payment Setup" at bounding box center [754, 425] width 527 height 49
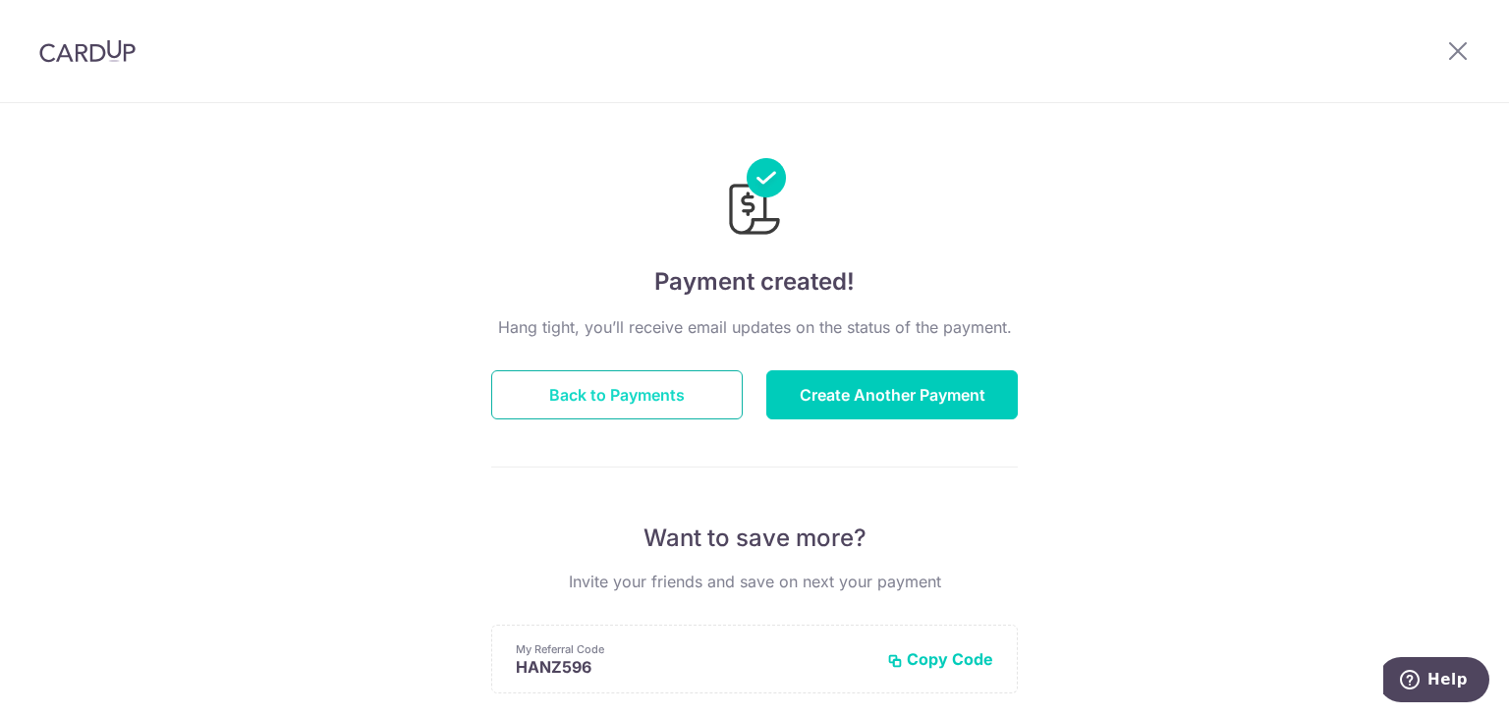
click at [692, 385] on button "Back to Payments" at bounding box center [616, 394] width 251 height 49
